Goal: Book appointment/travel/reservation

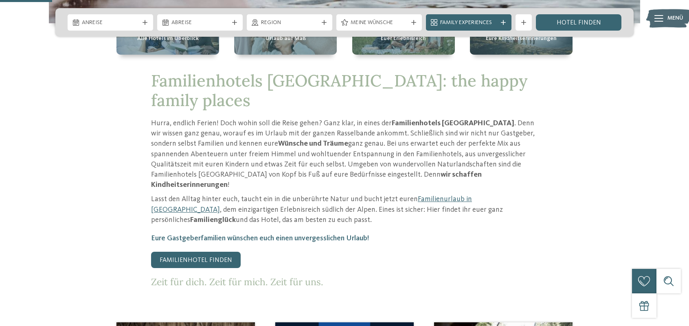
scroll to position [285, 0]
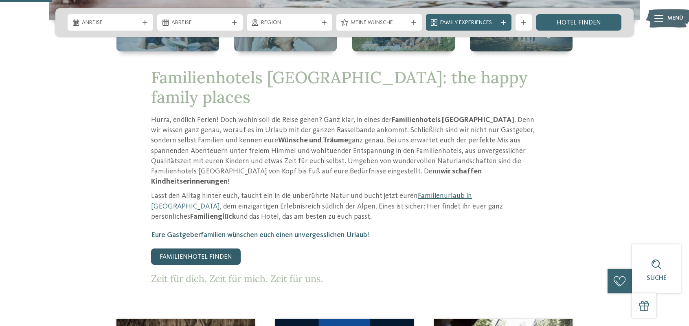
click at [214, 248] on link "Familienhotel finden" at bounding box center [196, 256] width 90 height 16
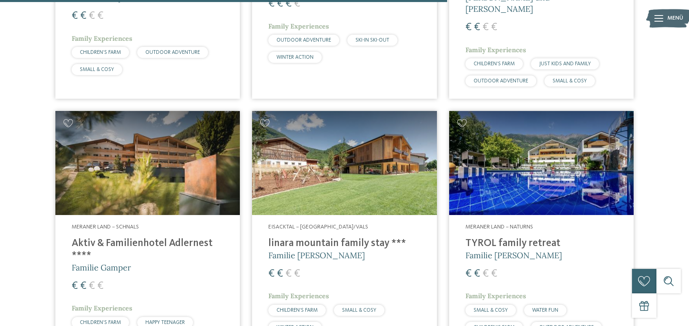
scroll to position [1834, 0]
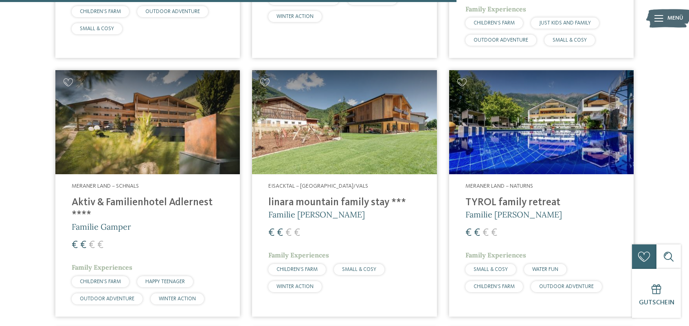
click at [108, 196] on h4 "Aktiv & Familienhotel Adlernest ****" at bounding box center [148, 208] width 152 height 24
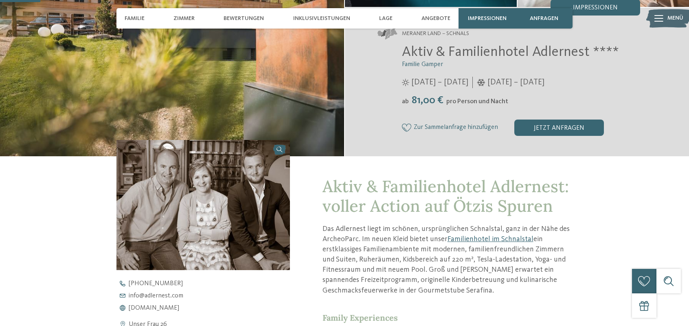
scroll to position [163, 0]
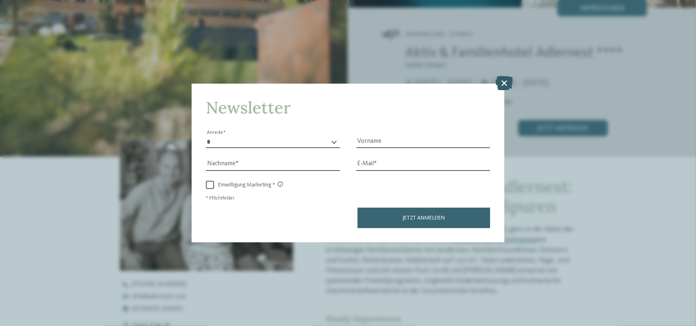
click at [505, 81] on icon at bounding box center [505, 83] width 18 height 14
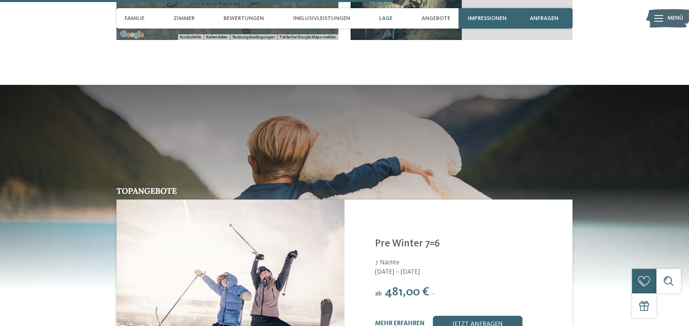
scroll to position [1426, 0]
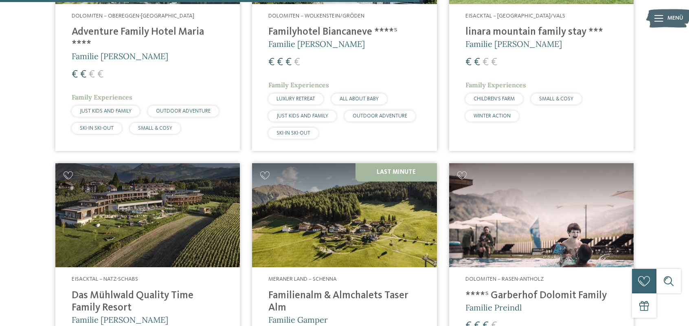
scroll to position [1712, 0]
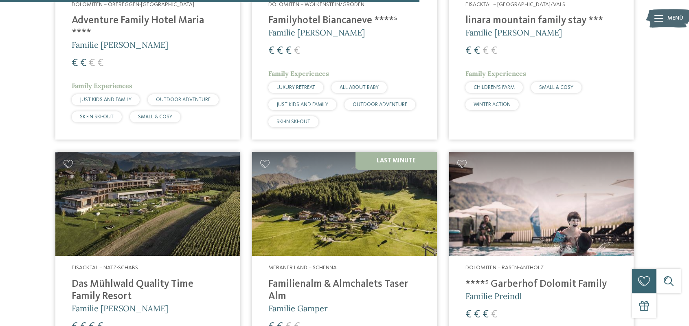
click at [287, 278] on h4 "Familienalm & Almchalets Taser Alm" at bounding box center [345, 290] width 152 height 24
click at [306, 278] on h4 "Familienalm & Almchalets Taser Alm" at bounding box center [345, 290] width 152 height 24
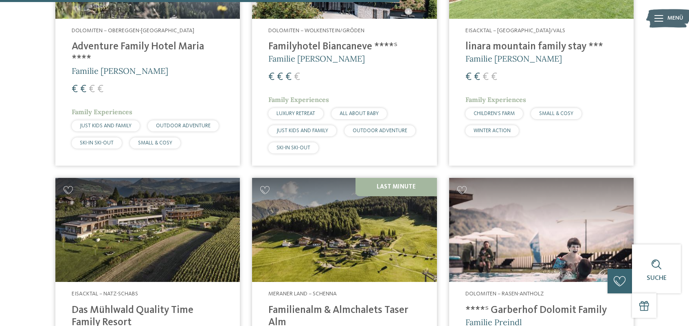
scroll to position [1630, 0]
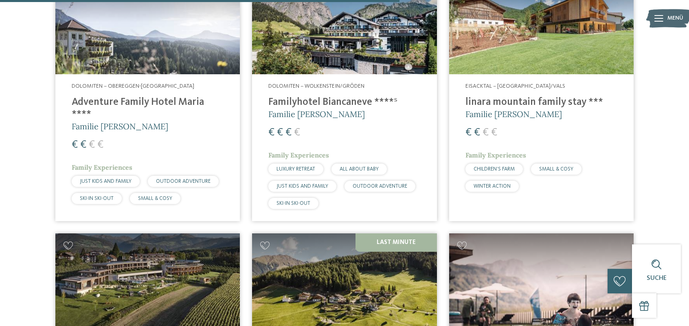
click at [322, 247] on img at bounding box center [344, 285] width 185 height 104
click at [368, 243] on img at bounding box center [344, 285] width 185 height 104
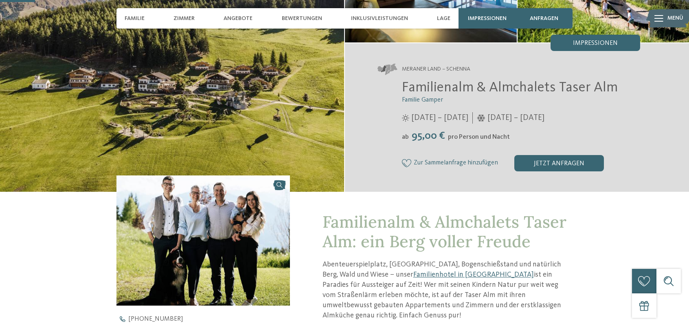
scroll to position [163, 0]
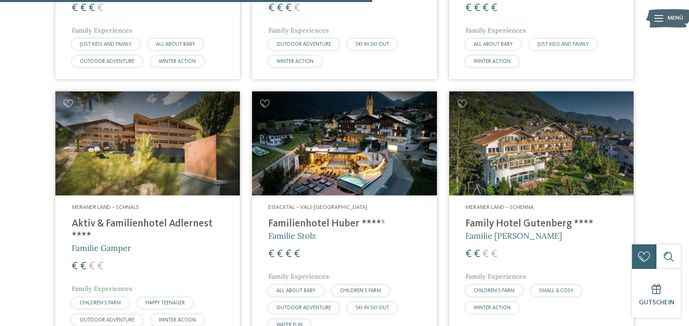
scroll to position [1508, 0]
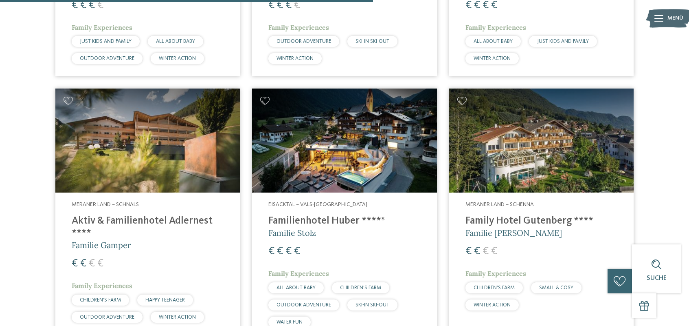
click at [122, 217] on h4 "Aktiv & Familienhotel Adlernest ****" at bounding box center [148, 227] width 152 height 24
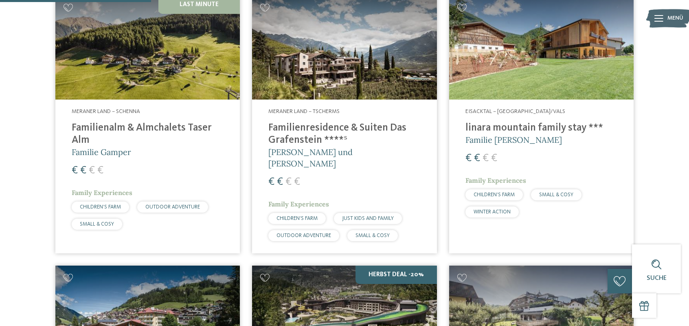
scroll to position [522, 0]
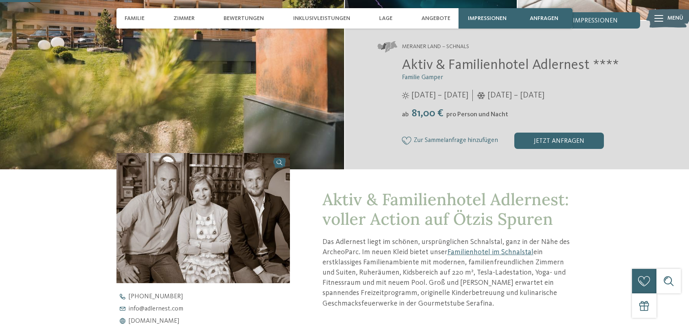
scroll to position [163, 0]
